Goal: Task Accomplishment & Management: Complete application form

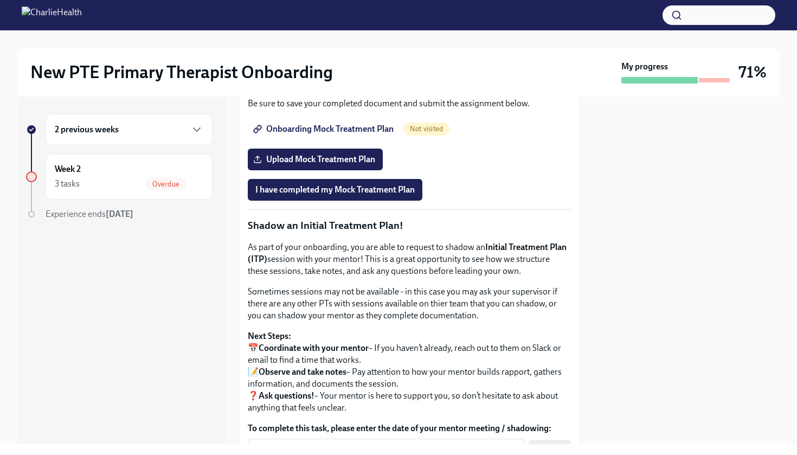
scroll to position [901, 0]
click at [378, 134] on span "Onboarding Mock Treatment Plan" at bounding box center [324, 128] width 138 height 11
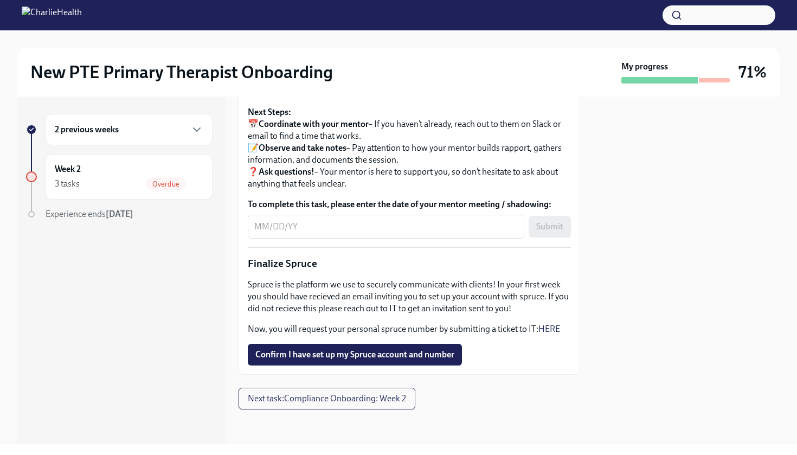
scroll to position [1239, 0]
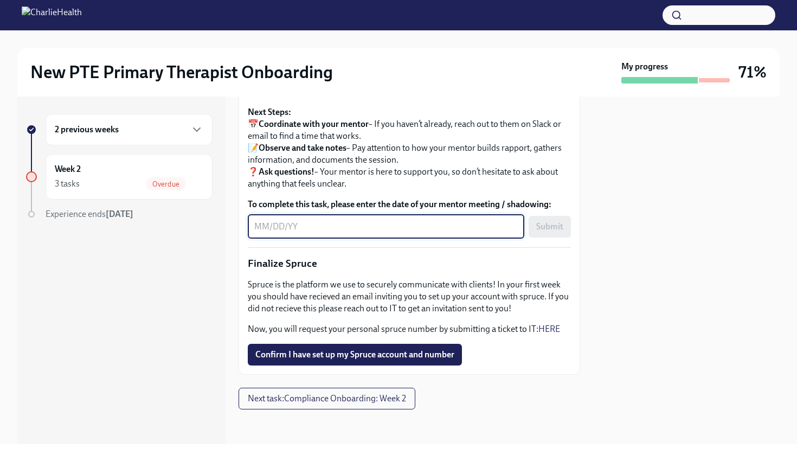
click at [404, 233] on textarea "To complete this task, please enter the date of your mentor meeting / shadowing:" at bounding box center [386, 226] width 264 height 13
type textarea "[DATE]"
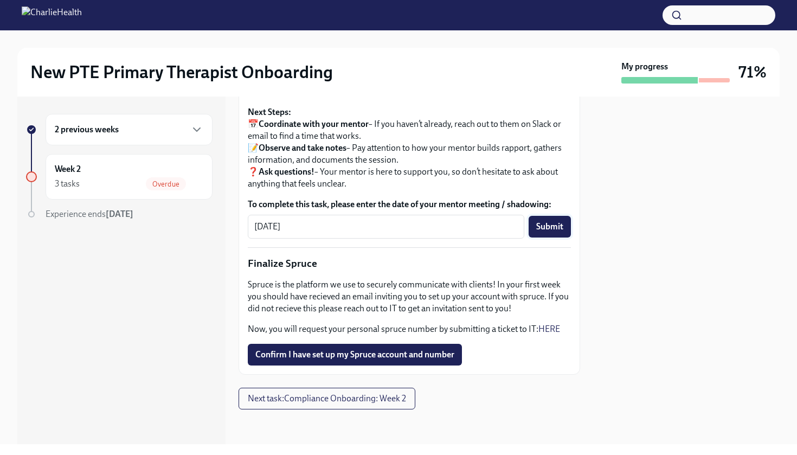
click at [552, 232] on span "Submit" at bounding box center [549, 226] width 27 height 11
click at [374, 360] on span "Confirm I have set up my Spruce account and number" at bounding box center [354, 354] width 199 height 11
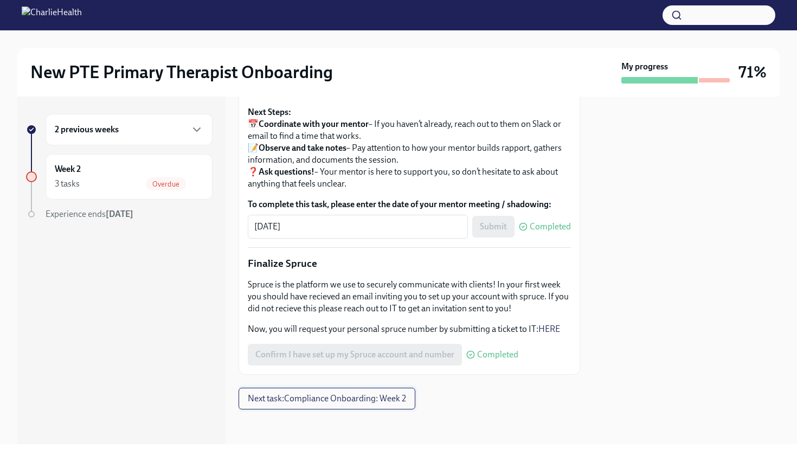
click at [370, 404] on span "Next task : Compliance Onboarding: Week 2" at bounding box center [327, 398] width 158 height 11
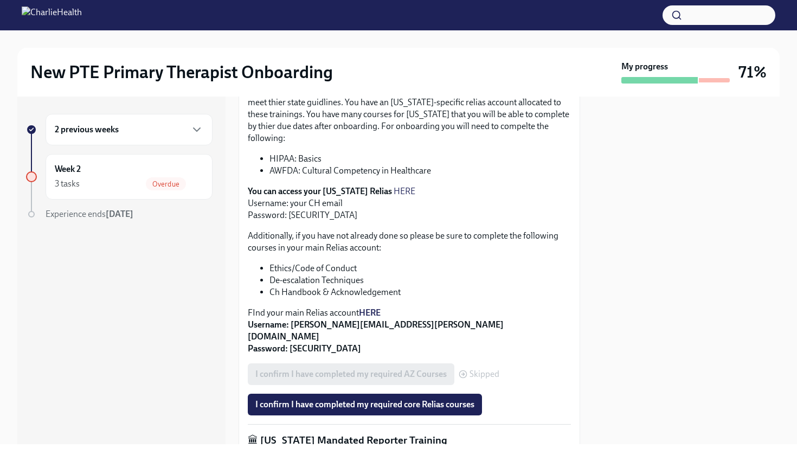
scroll to position [328, 0]
click at [400, 399] on span "I confirm I have completed my required core Relias courses" at bounding box center [364, 404] width 219 height 11
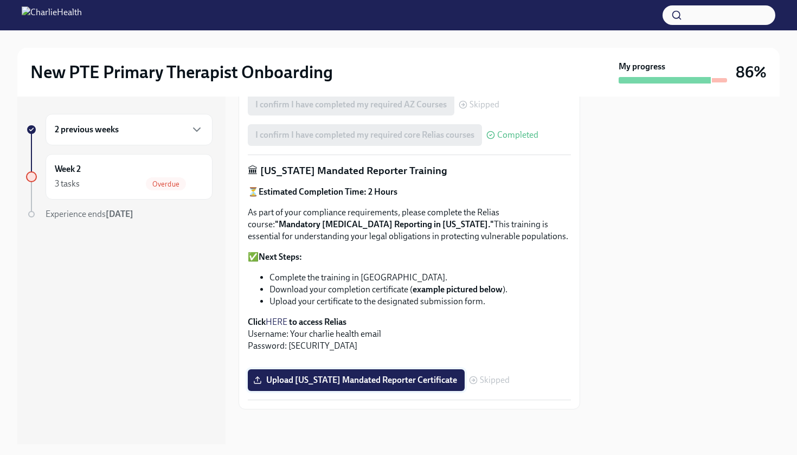
scroll to position [773, 0]
click at [312, 379] on span "Upload [US_STATE] Mandated Reporter Certificate" at bounding box center [356, 380] width 202 height 11
click at [0, 0] on input "Upload [US_STATE] Mandated Reporter Certificate" at bounding box center [0, 0] width 0 height 0
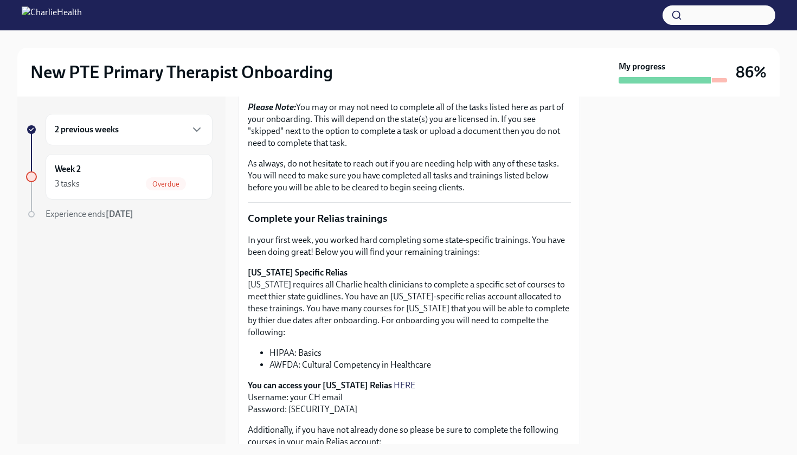
scroll to position [120, 0]
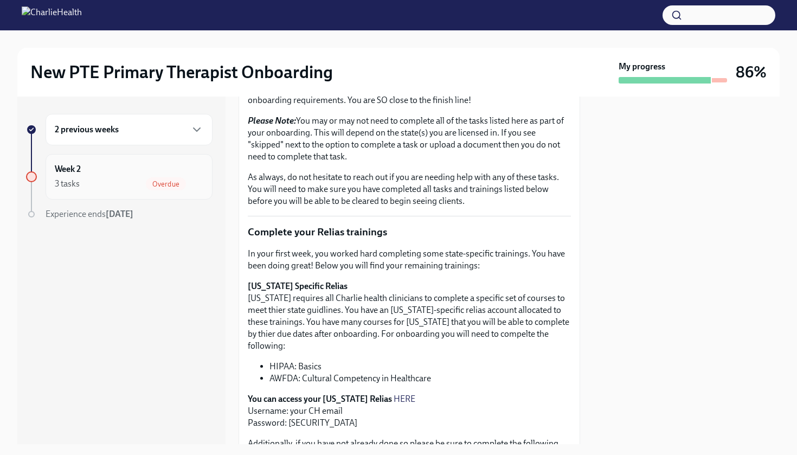
click at [181, 180] on span "Overdue" at bounding box center [166, 184] width 40 height 8
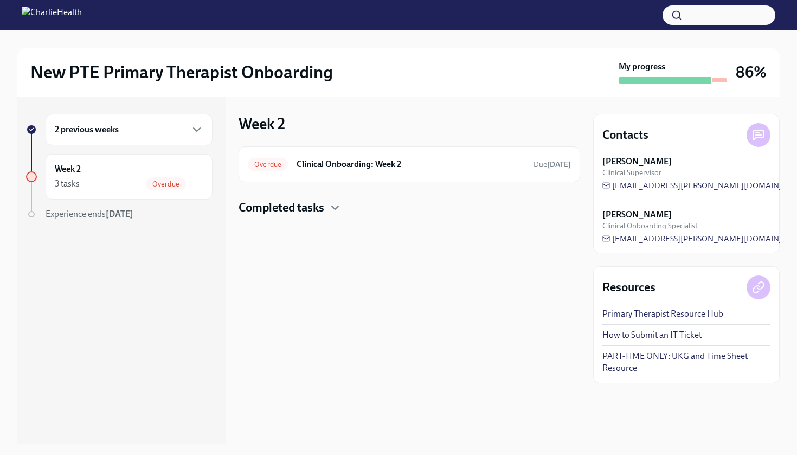
click at [279, 207] on h4 "Completed tasks" at bounding box center [282, 208] width 86 height 16
click at [317, 239] on h6 "Oops - Missing Steps!" at bounding box center [394, 242] width 216 height 12
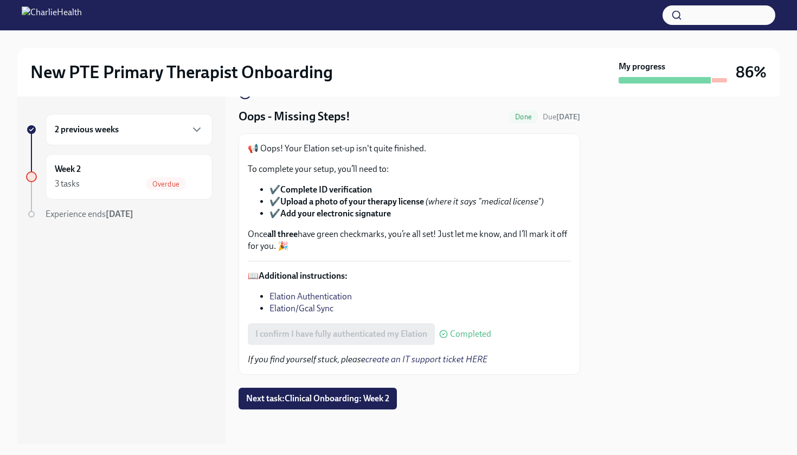
scroll to position [27, 0]
click at [331, 398] on span "Next task : Clinical Onboarding: Week 2" at bounding box center [317, 398] width 143 height 11
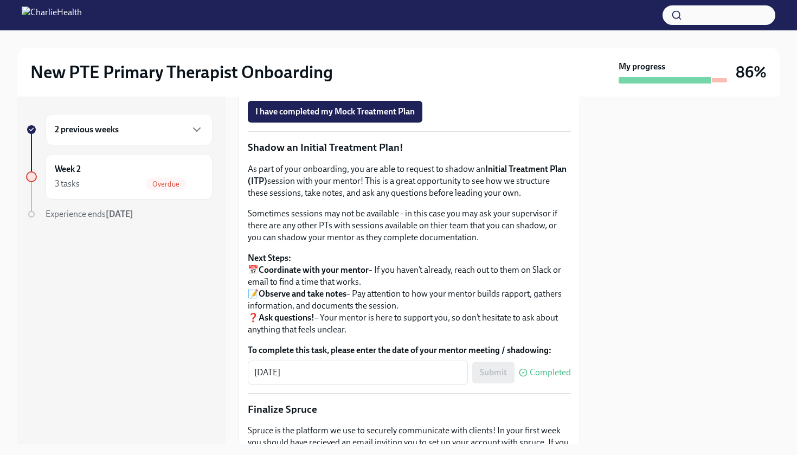
scroll to position [976, 0]
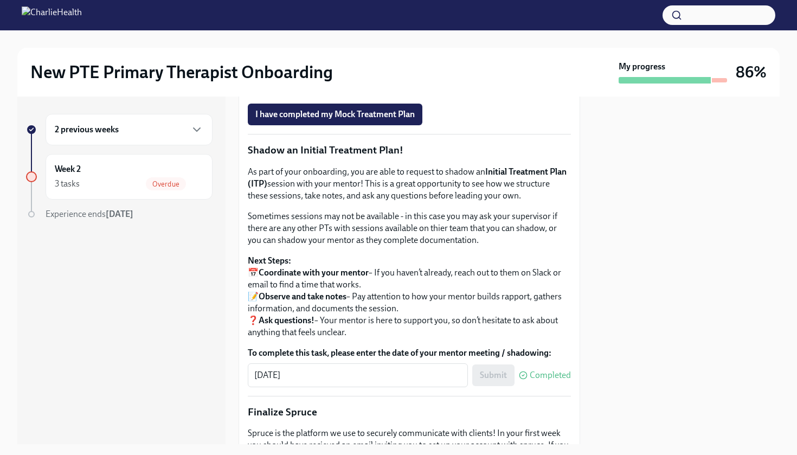
click at [373, 59] on span "Onboarding Mock Treatment Plan" at bounding box center [324, 53] width 138 height 11
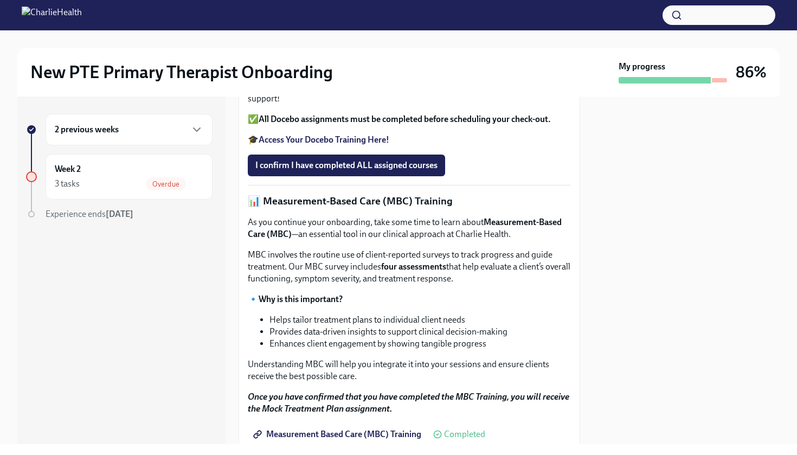
scroll to position [372, 0]
click at [295, 172] on span "I confirm I have completed ALL assigned courses" at bounding box center [346, 166] width 182 height 11
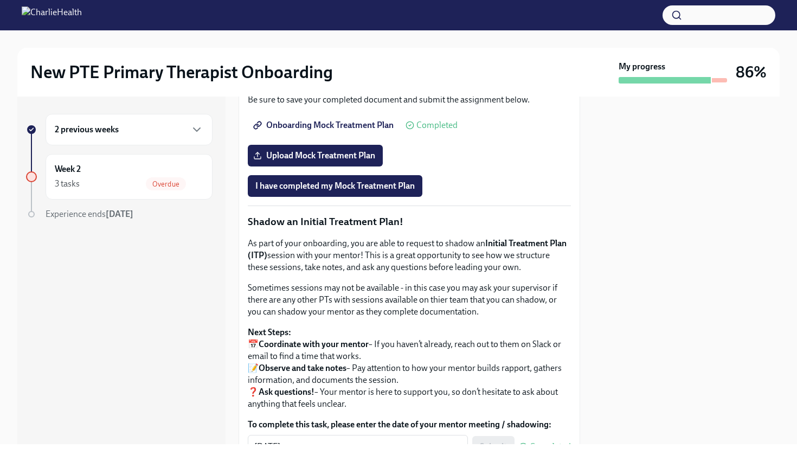
scroll to position [906, 0]
